Goal: Information Seeking & Learning: Learn about a topic

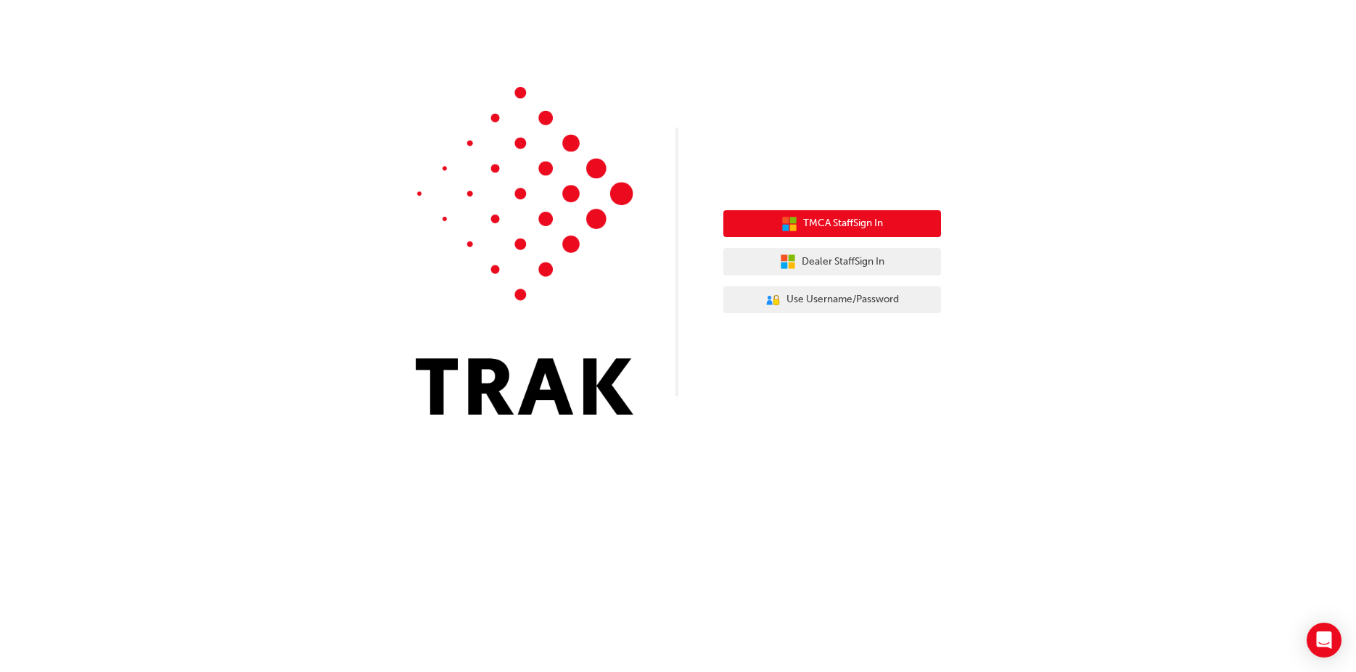
click at [857, 223] on span "TMCA Staff Sign In" at bounding box center [843, 223] width 80 height 17
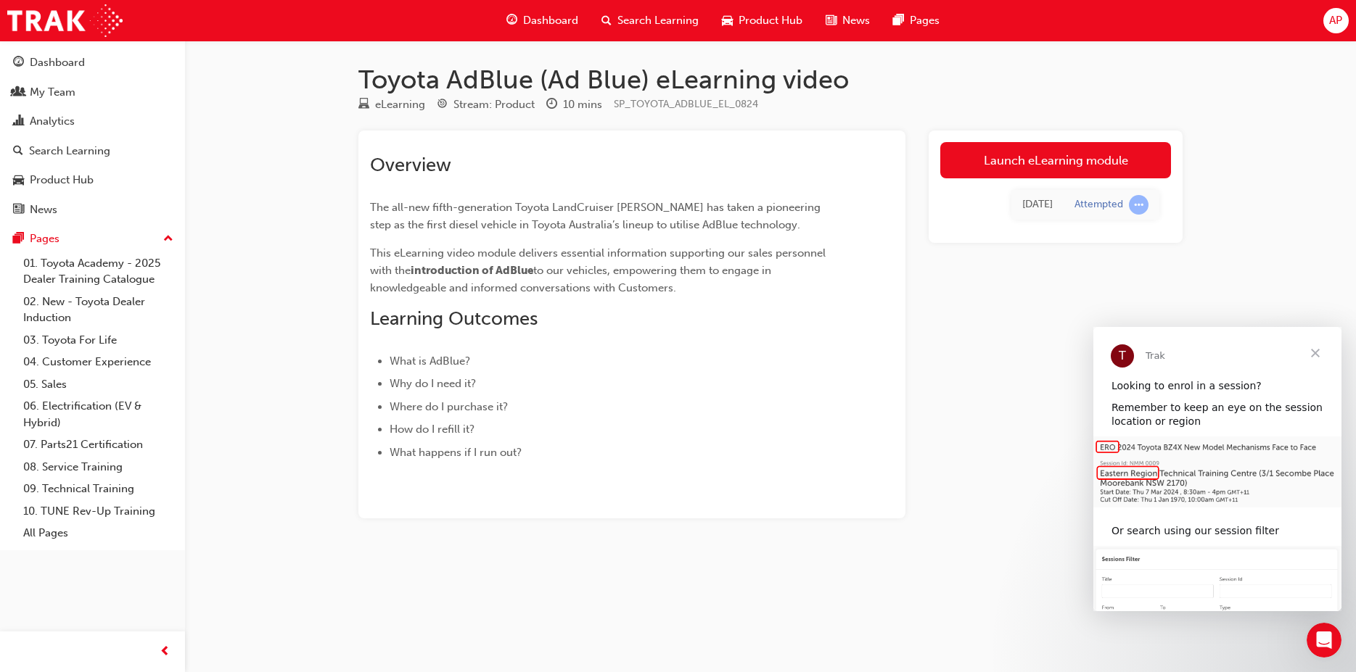
click at [1312, 350] on span "Close" at bounding box center [1315, 353] width 52 height 52
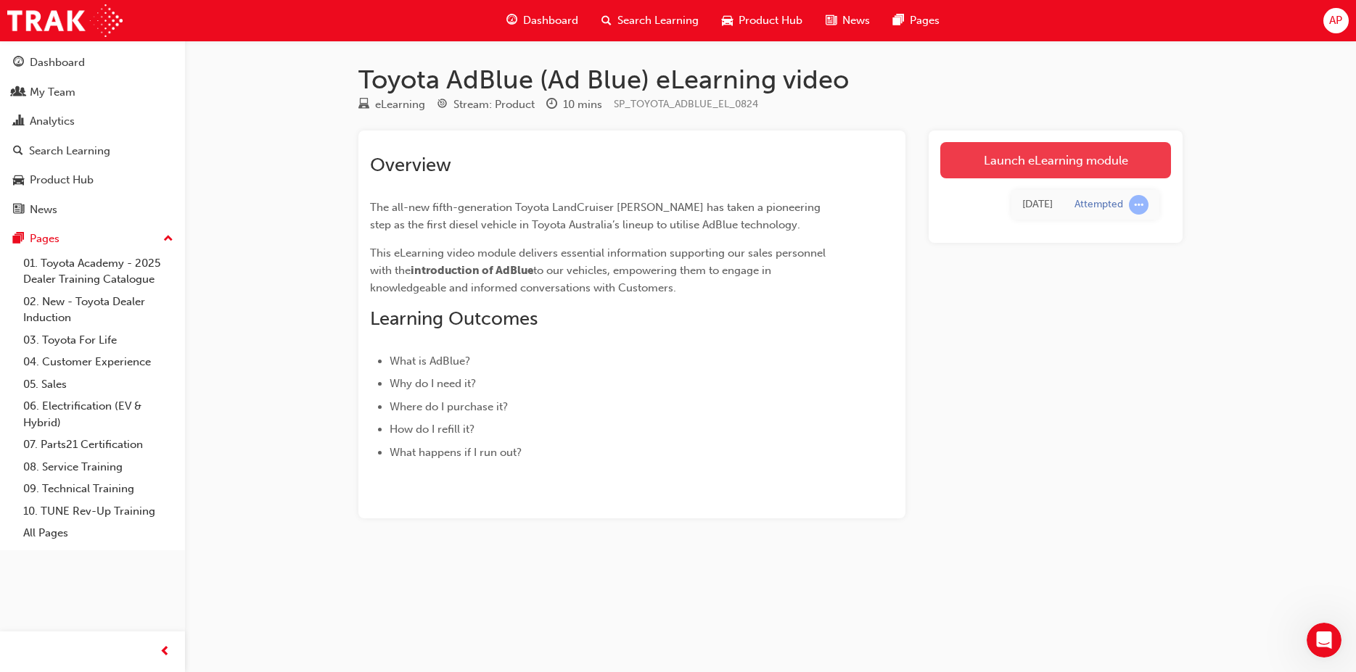
click at [1013, 169] on link "Launch eLearning module" at bounding box center [1055, 160] width 231 height 36
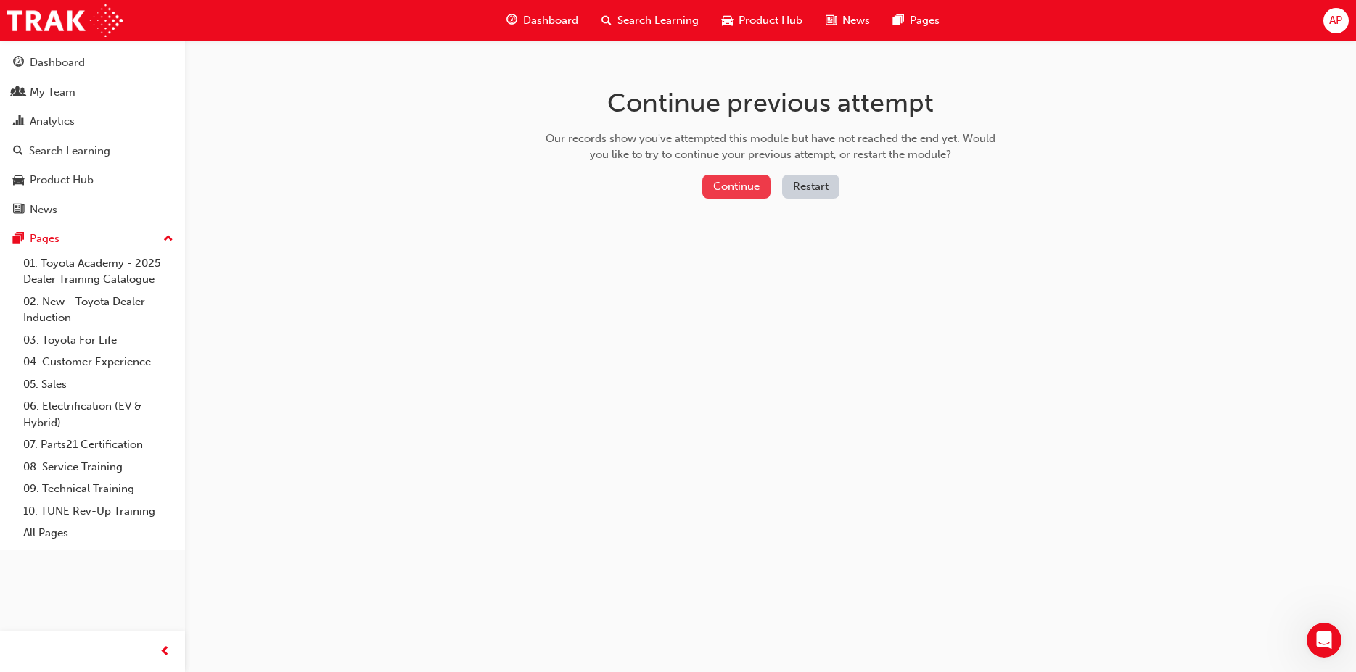
click at [708, 185] on button "Continue" at bounding box center [736, 187] width 68 height 24
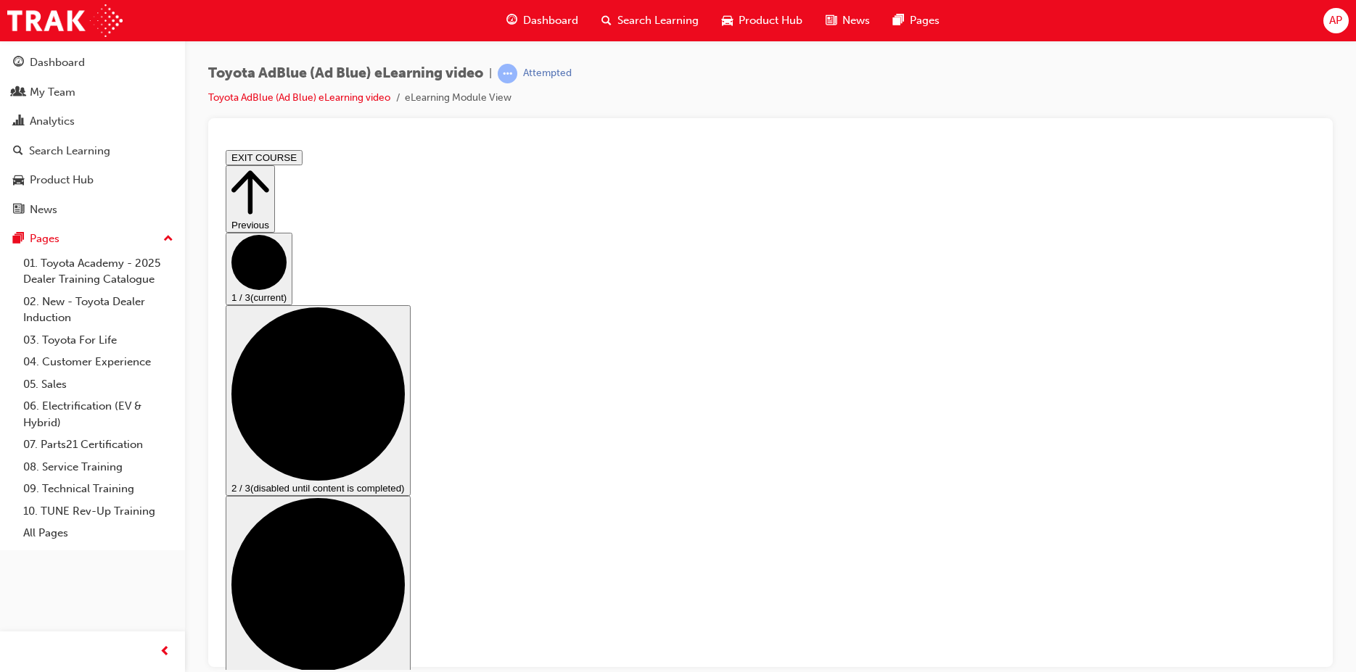
click at [303, 155] on button "EXIT COURSE" at bounding box center [264, 156] width 77 height 15
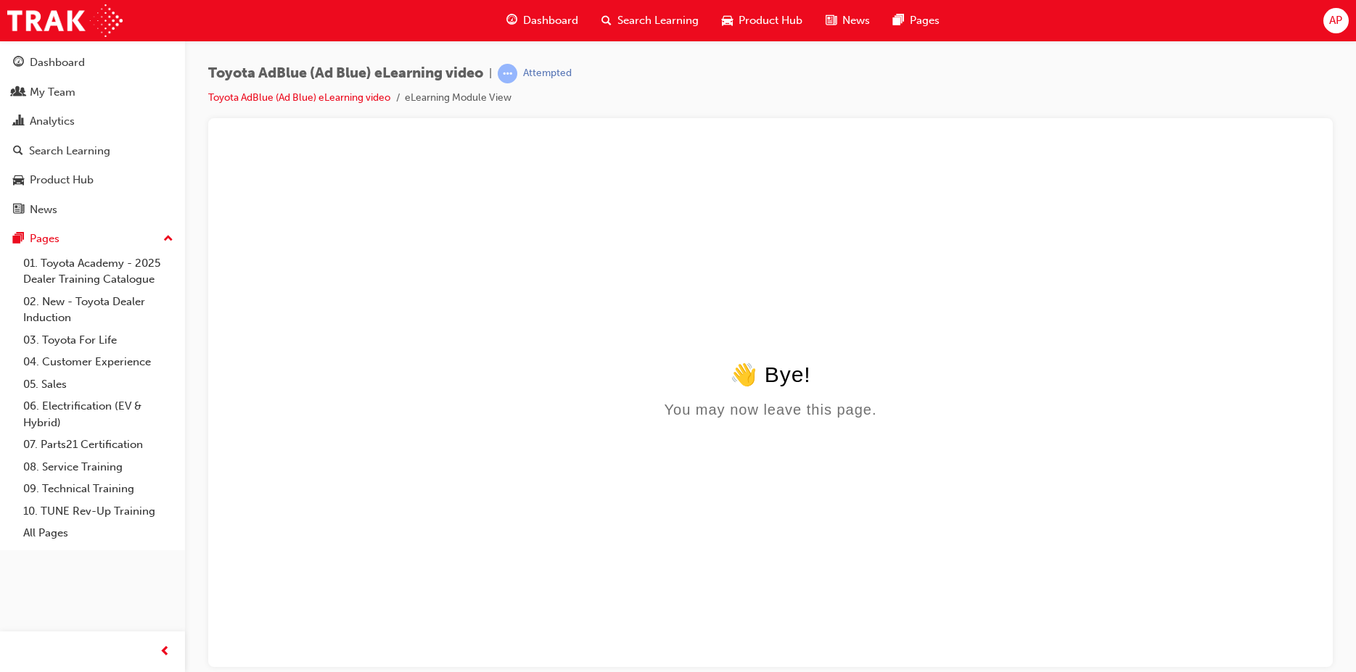
scroll to position [0, 0]
